Goal: Find specific page/section: Find specific page/section

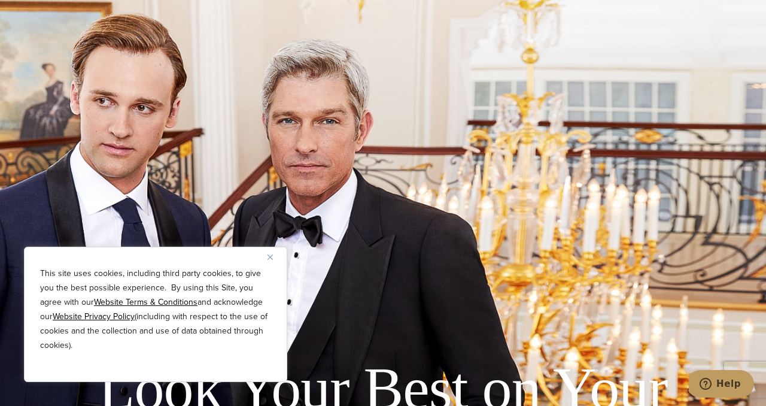
scroll to position [2383, 0]
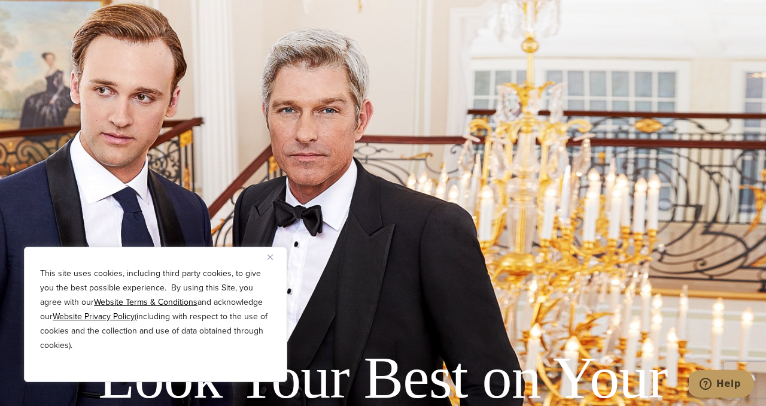
click at [269, 256] on img "Close" at bounding box center [269, 256] width 5 height 5
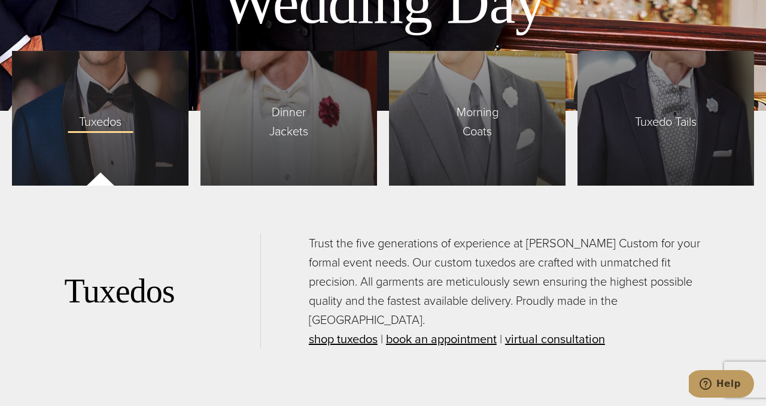
scroll to position [2831, 0]
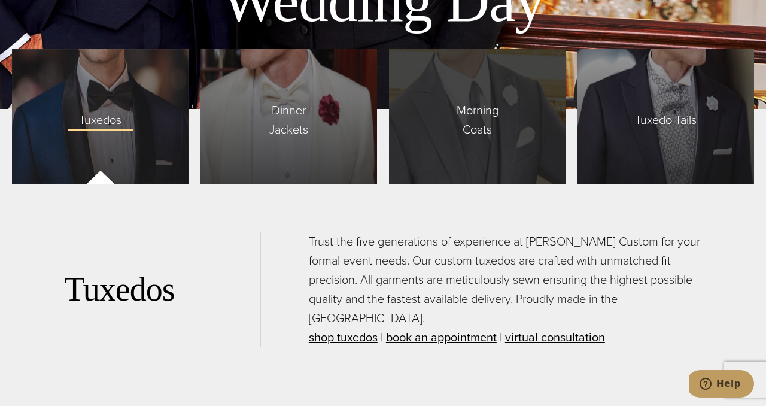
click at [464, 78] on div "Morning Coats" at bounding box center [477, 116] width 176 height 135
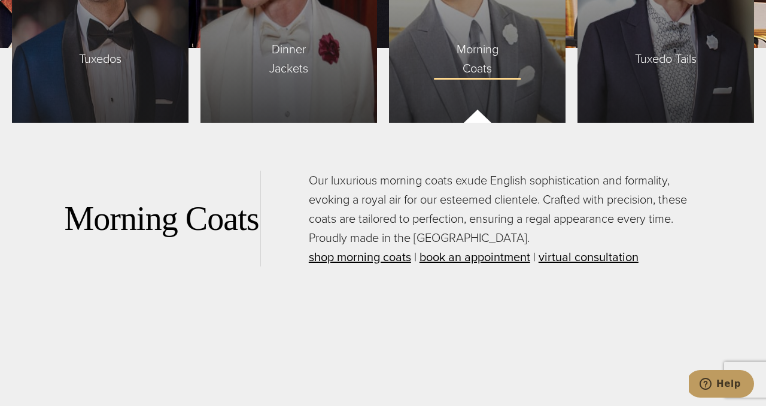
scroll to position [2897, 0]
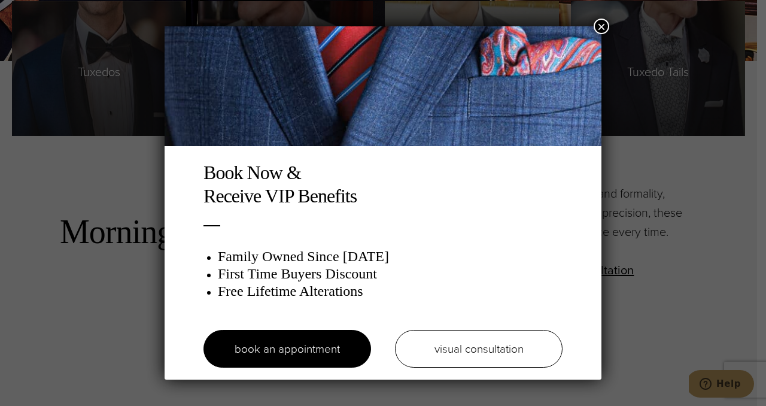
click at [601, 29] on button "×" at bounding box center [601, 27] width 16 height 16
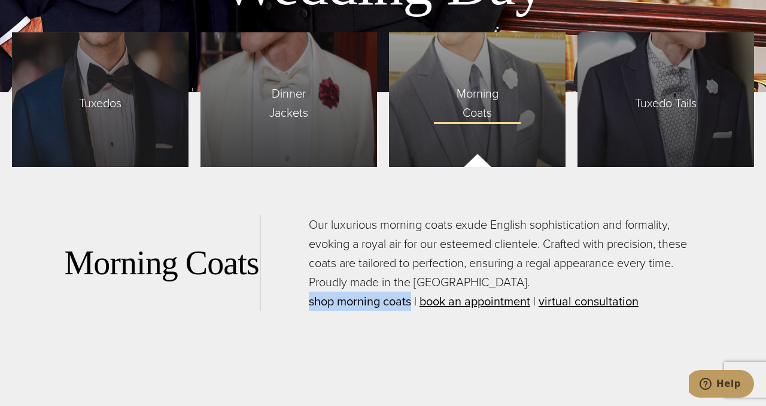
scroll to position [2833, 0]
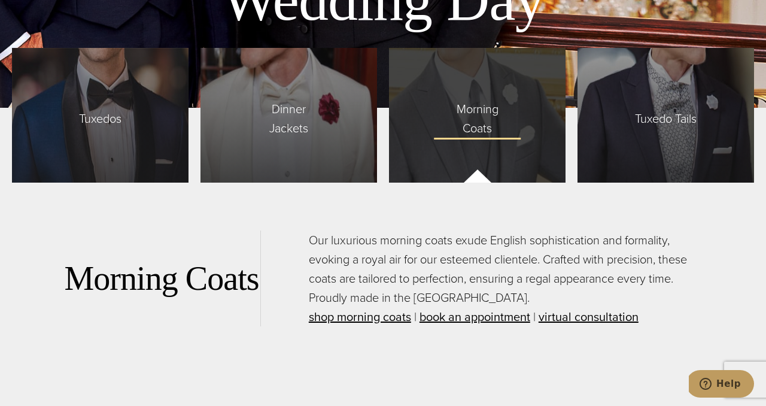
click at [477, 118] on span "Morning Coats" at bounding box center [477, 115] width 89 height 44
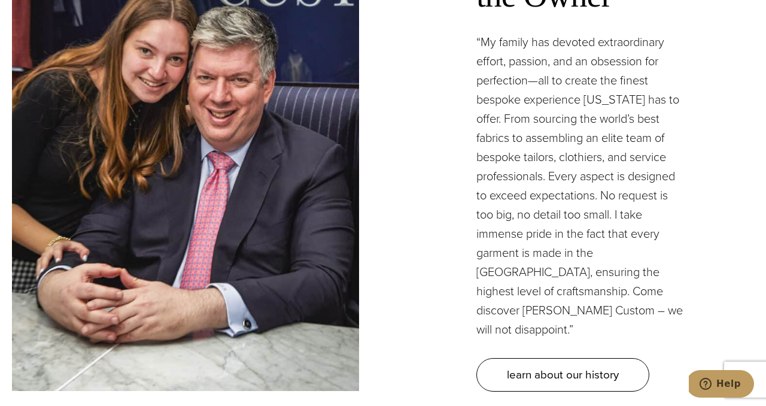
scroll to position [3406, 0]
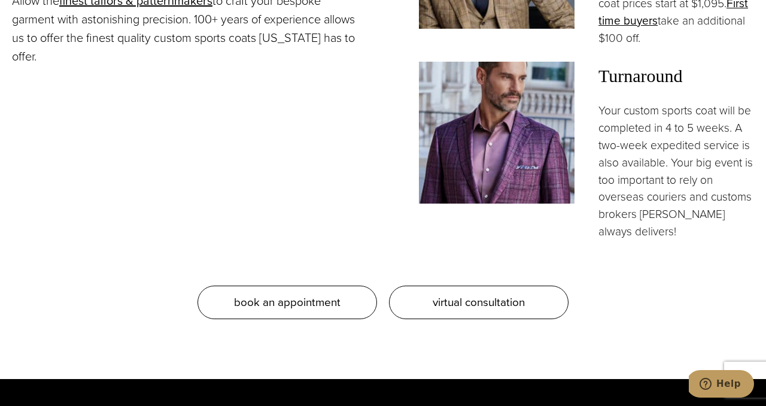
scroll to position [1098, 0]
